Goal: Check status: Check status

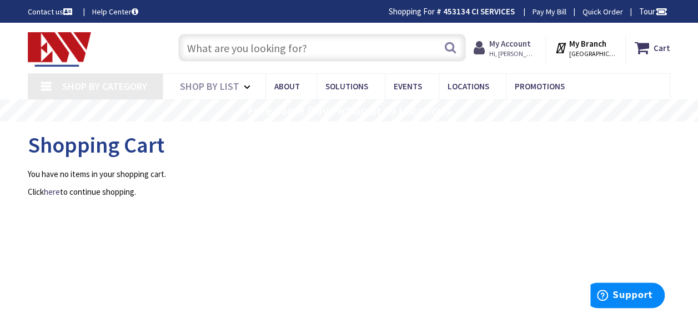
click at [530, 44] on strong "My Account" at bounding box center [510, 43] width 42 height 11
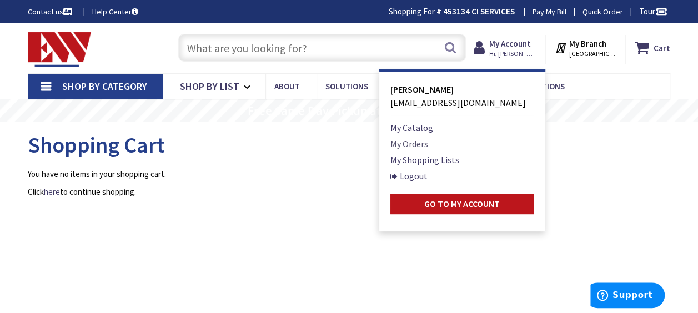
click at [425, 141] on link "My Orders" at bounding box center [409, 143] width 38 height 13
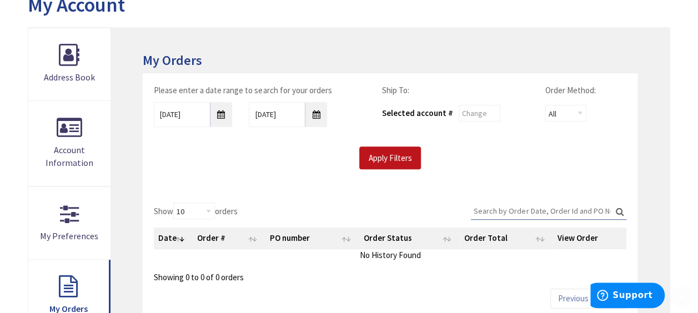
scroll to position [167, 0]
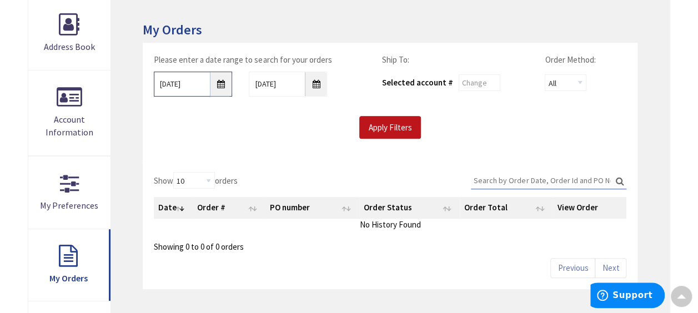
click at [220, 82] on input "9/1/2025" at bounding box center [193, 84] width 78 height 25
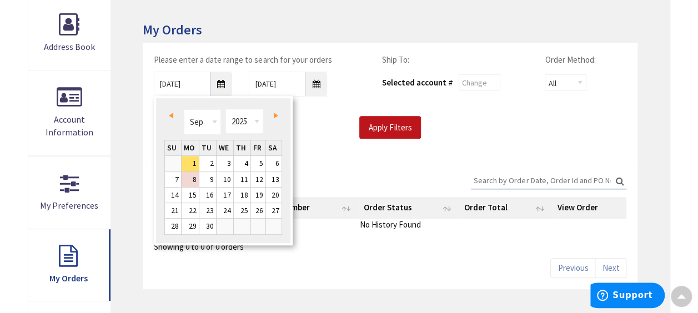
click at [171, 113] on span "Prev" at bounding box center [171, 116] width 4 height 6
click at [211, 163] on link "1" at bounding box center [207, 163] width 17 height 15
type input "07/01/2025"
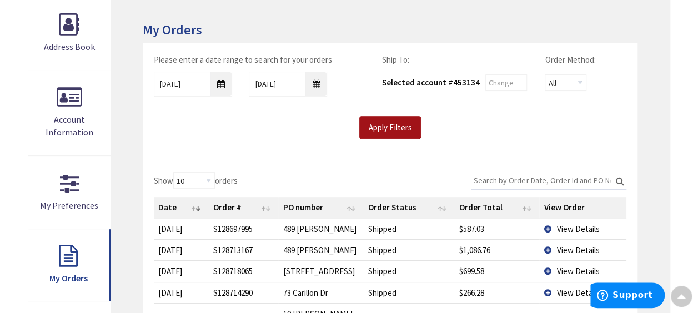
click at [400, 127] on input "Apply Filters" at bounding box center [390, 127] width 62 height 23
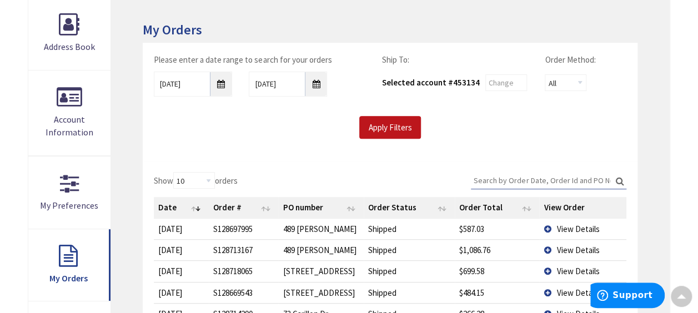
click at [544, 177] on input "Search:" at bounding box center [548, 180] width 155 height 17
paste input "S128697995"
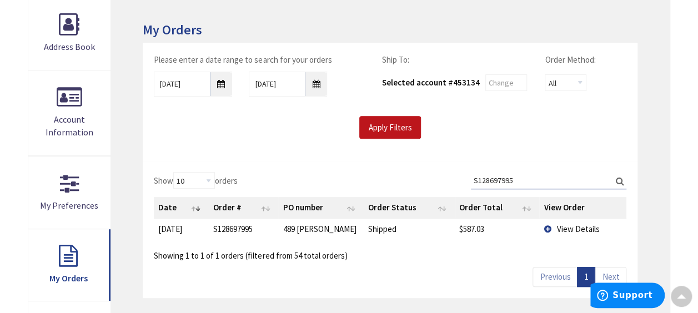
type input "S128697995"
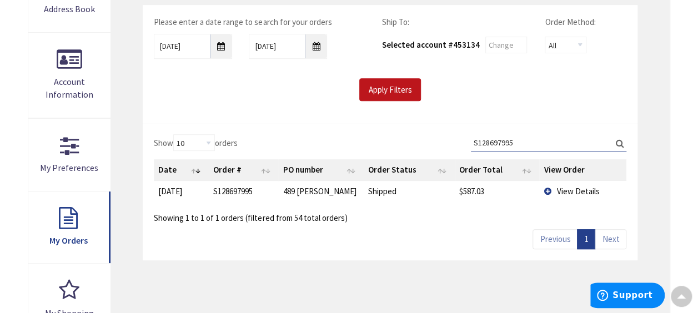
scroll to position [222, 0]
